Goal: Navigation & Orientation: Find specific page/section

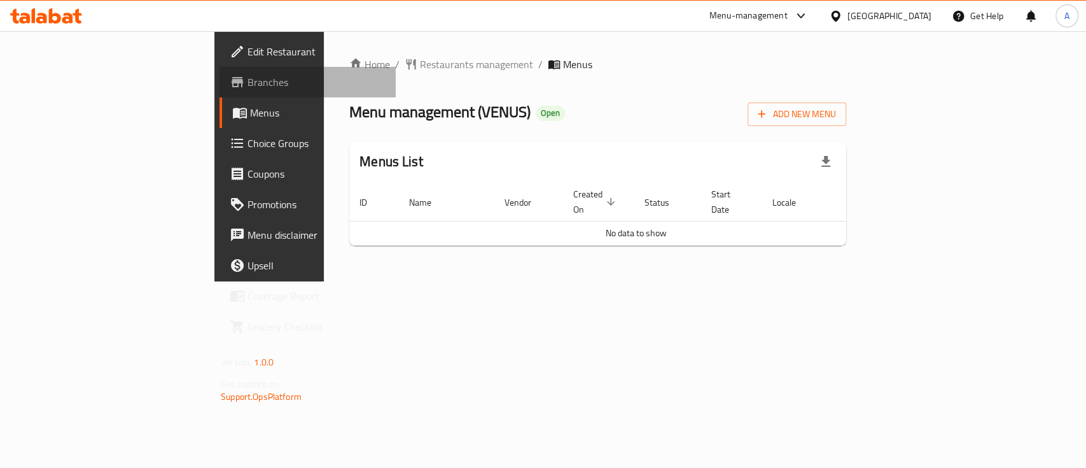
click at [248, 85] on span "Branches" at bounding box center [317, 81] width 138 height 15
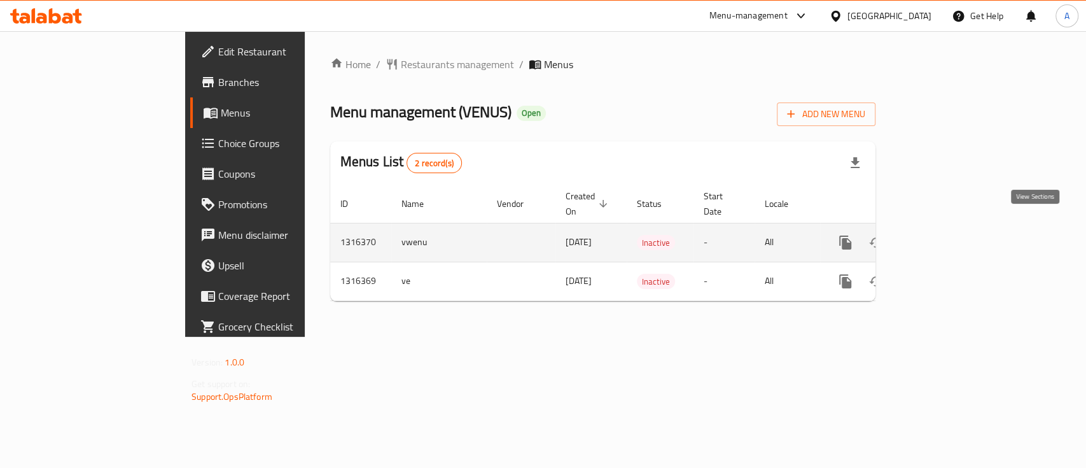
click at [945, 235] on icon "enhanced table" at bounding box center [937, 242] width 15 height 15
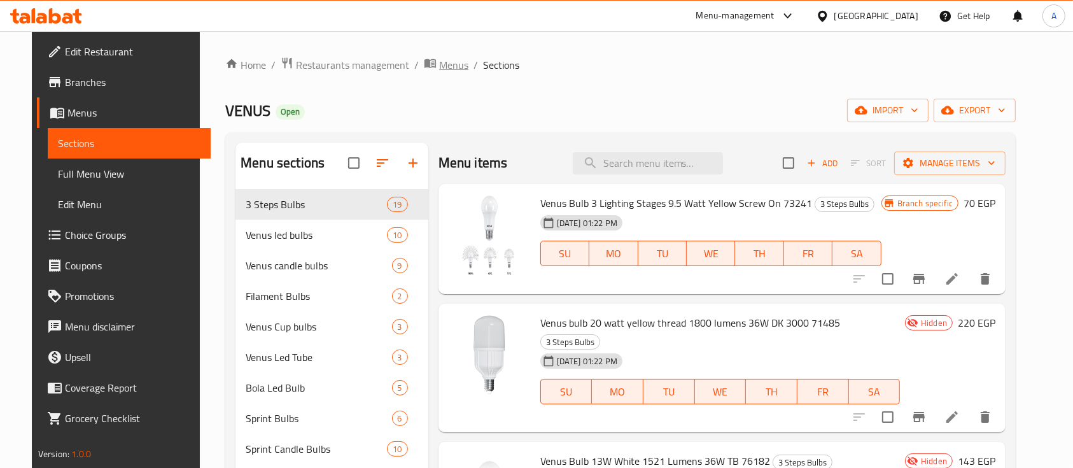
click at [424, 63] on icon "breadcrumb" at bounding box center [430, 63] width 13 height 13
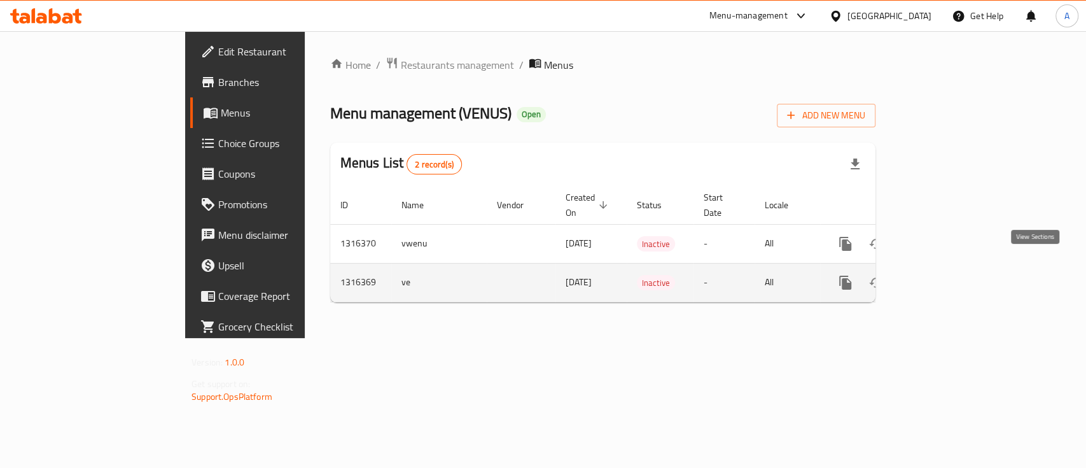
click at [945, 275] on icon "enhanced table" at bounding box center [937, 282] width 15 height 15
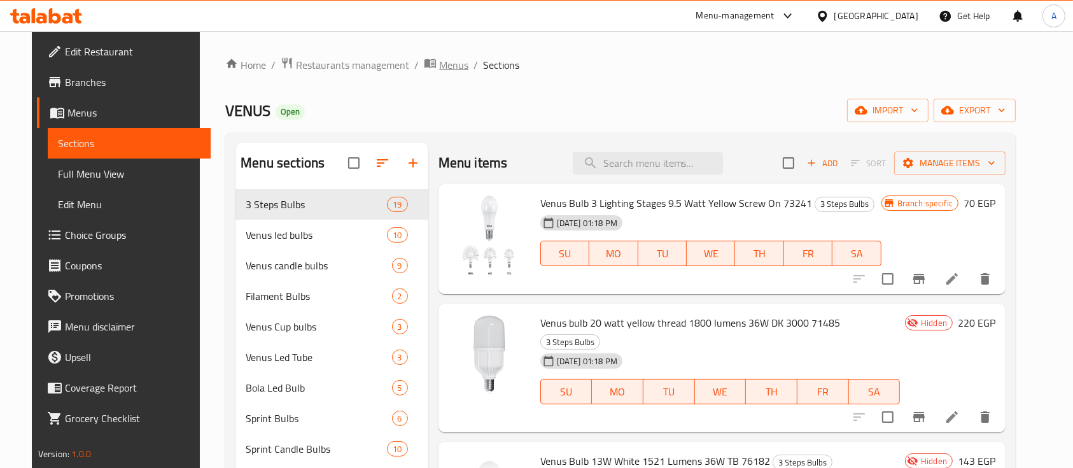
click at [424, 59] on icon "breadcrumb" at bounding box center [430, 63] width 13 height 13
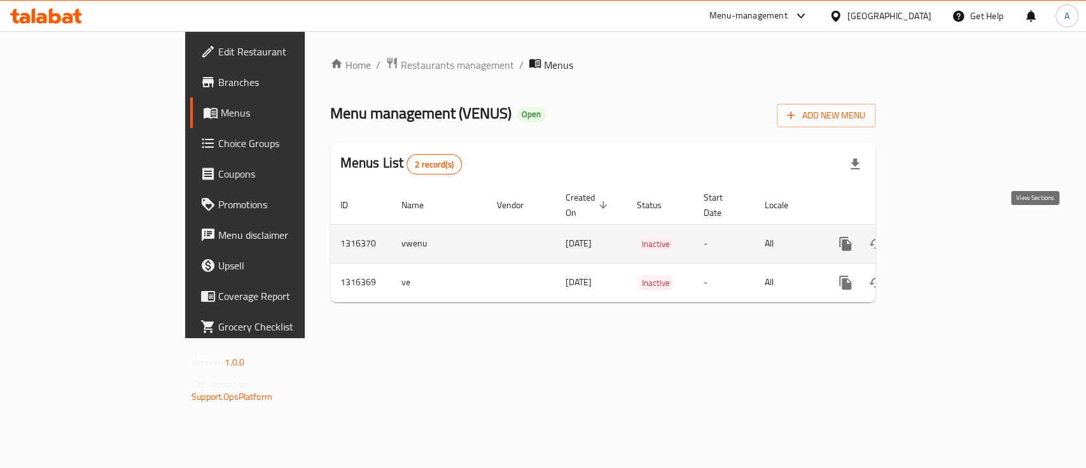
click at [945, 236] on icon "enhanced table" at bounding box center [937, 243] width 15 height 15
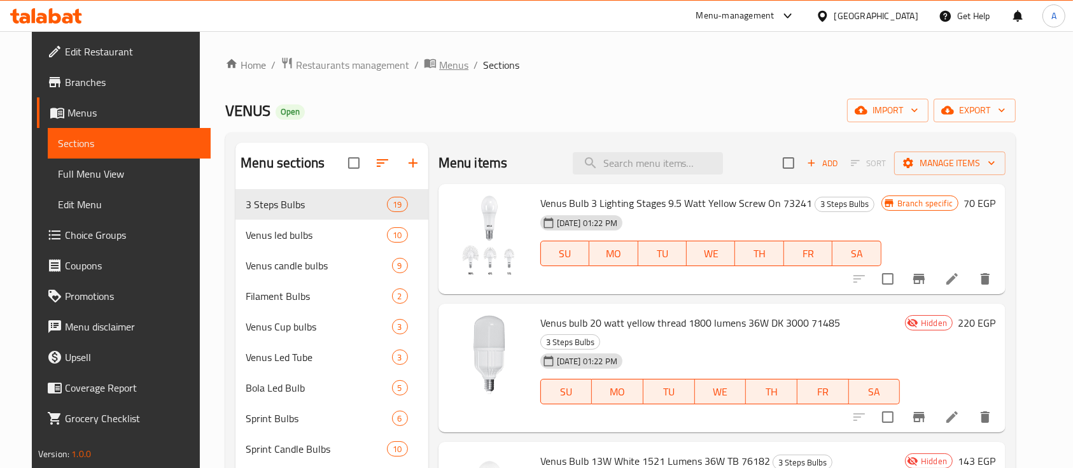
click at [439, 67] on span "Menus" at bounding box center [453, 64] width 29 height 15
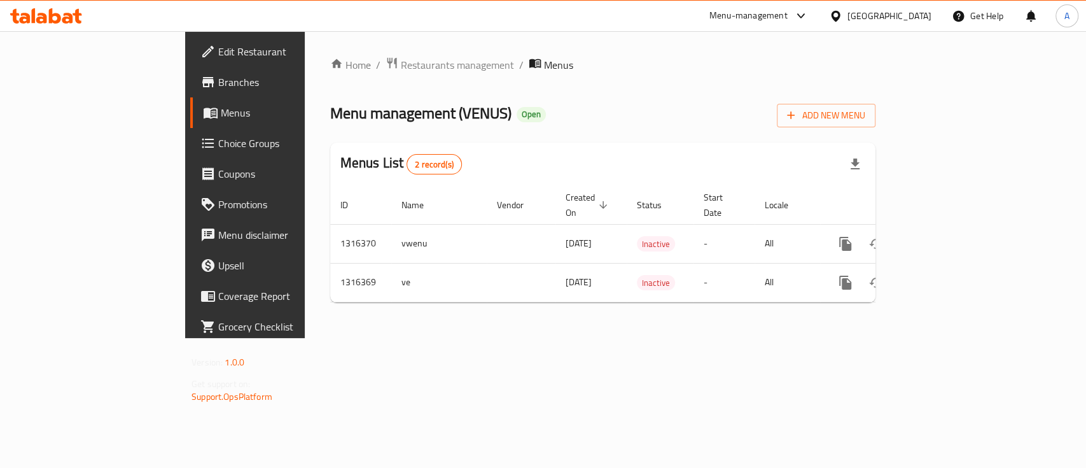
click at [565, 92] on div "Home / Restaurants management / Menus Menu management ( VENUS ) Open Add New Me…" at bounding box center [602, 185] width 545 height 256
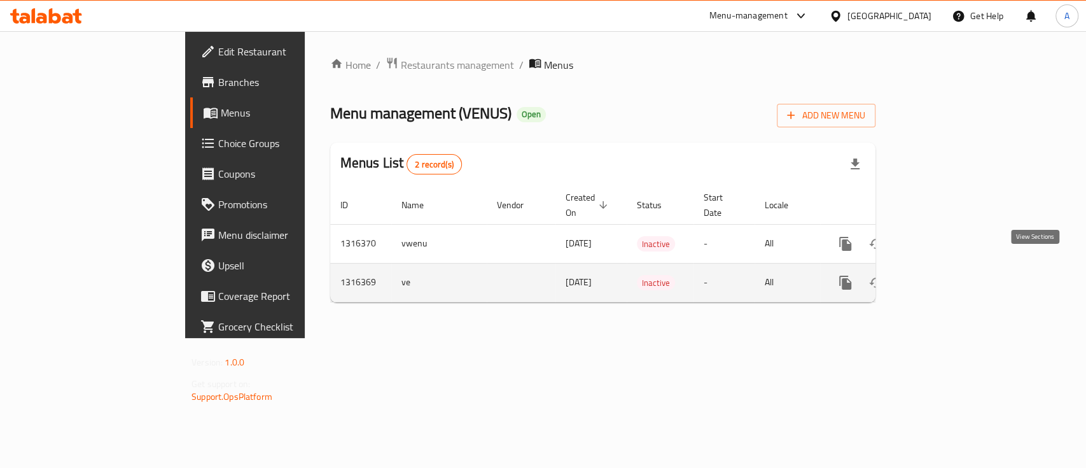
click at [945, 275] on icon "enhanced table" at bounding box center [937, 282] width 15 height 15
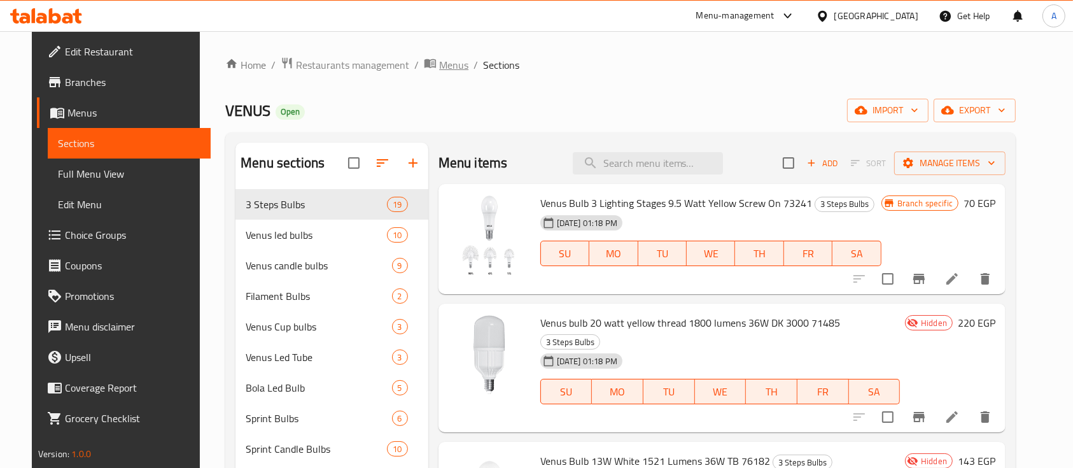
click at [439, 60] on span "Menus" at bounding box center [453, 64] width 29 height 15
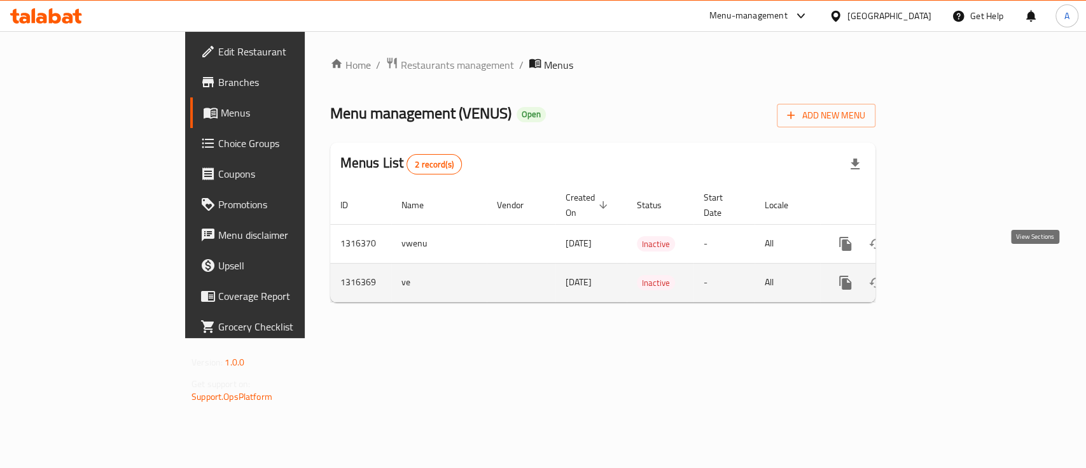
click at [945, 275] on icon "enhanced table" at bounding box center [937, 282] width 15 height 15
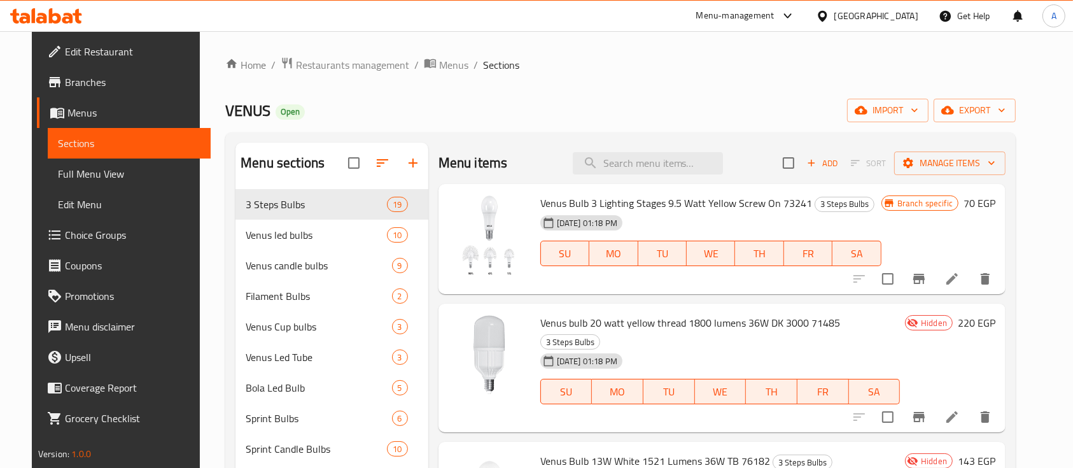
click at [608, 110] on div "VENUS Open import export" at bounding box center [620, 111] width 790 height 24
click at [439, 69] on span "Menus" at bounding box center [453, 64] width 29 height 15
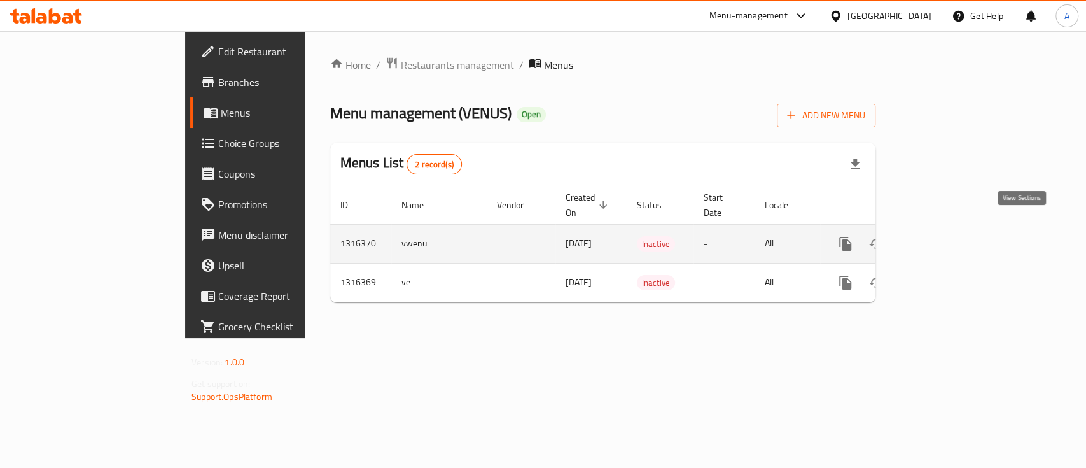
click at [945, 236] on icon "enhanced table" at bounding box center [937, 243] width 15 height 15
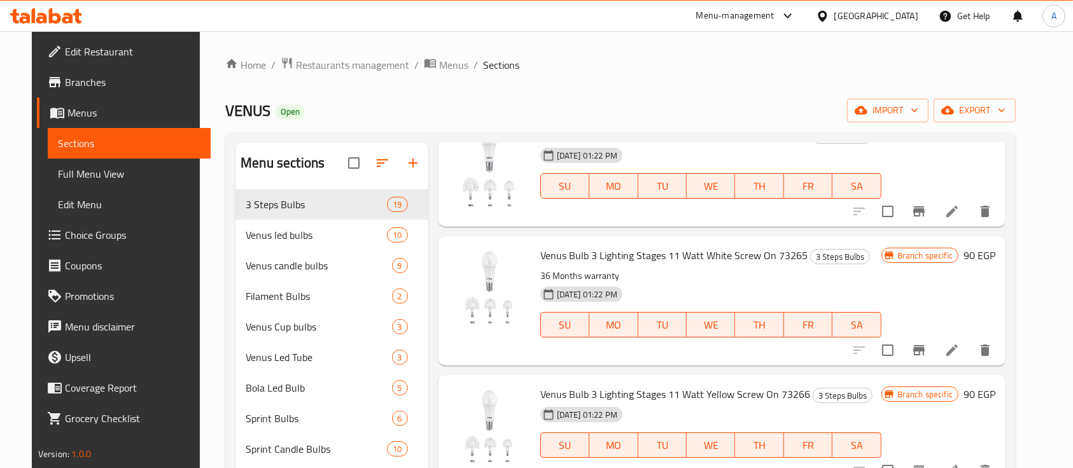
scroll to position [1532, 0]
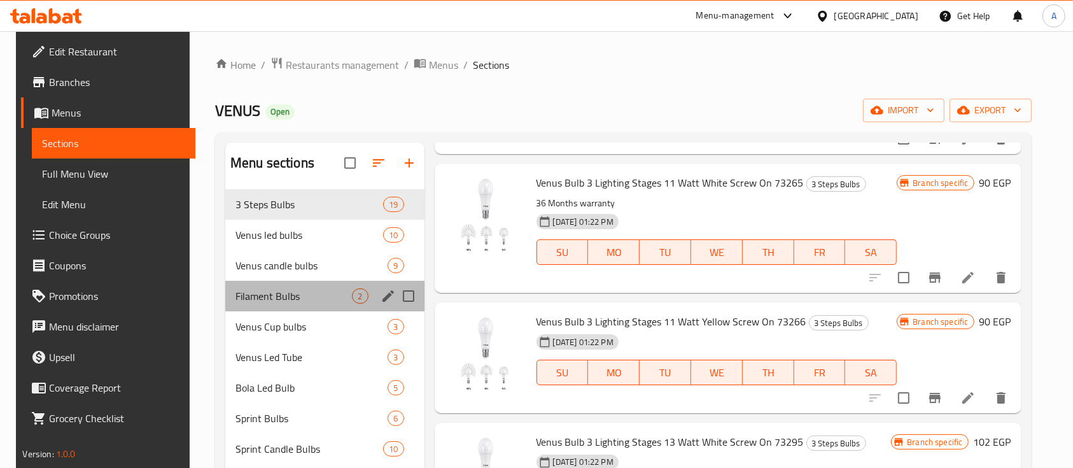
click at [350, 285] on div "Filament Bulbs 2" at bounding box center [324, 296] width 199 height 31
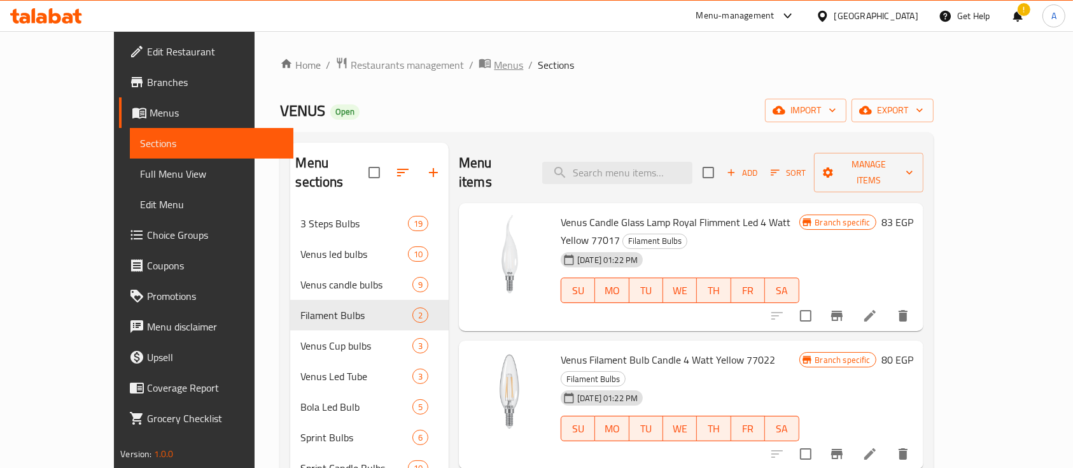
click at [494, 64] on span "Menus" at bounding box center [508, 64] width 29 height 15
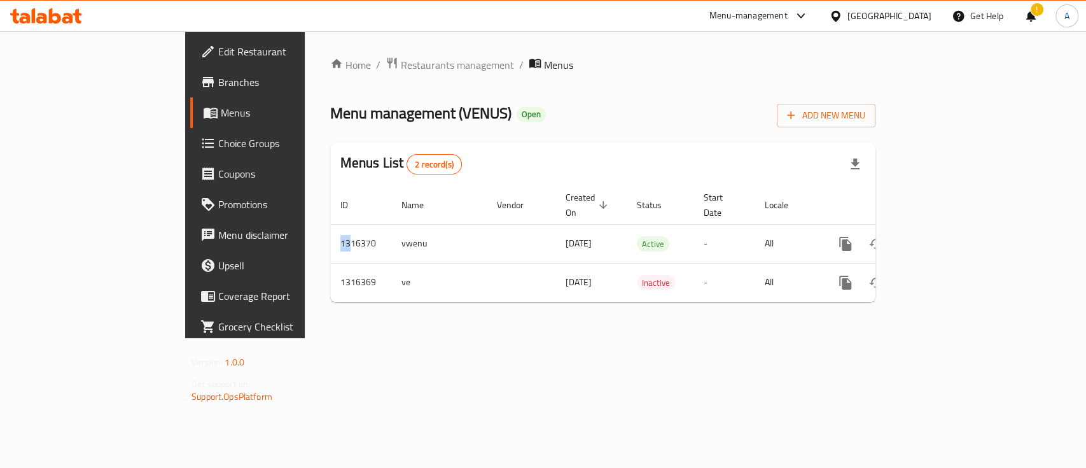
drag, startPoint x: 228, startPoint y: 227, endPoint x: 547, endPoint y: 174, distance: 322.6
click at [541, 183] on div "Menus List 2 record(s) ID Name Vendor Created On sorted descending Status Start…" at bounding box center [602, 223] width 545 height 160
click at [1030, 18] on div "!" at bounding box center [1031, 16] width 14 height 31
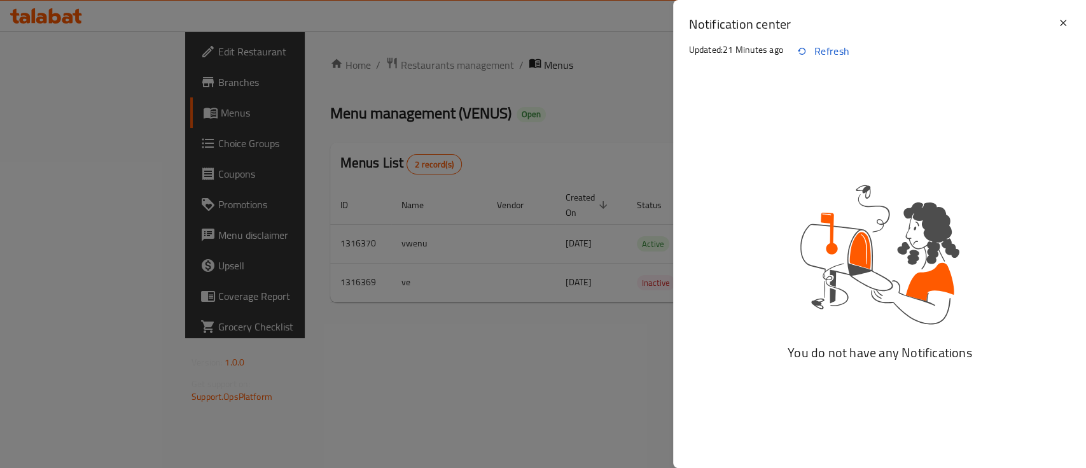
click at [1073, 25] on div "Notification center Updated: 21 Minutes ago Refresh" at bounding box center [879, 43] width 413 height 87
click at [1063, 24] on icon at bounding box center [1063, 22] width 15 height 15
